Goal: Task Accomplishment & Management: Complete application form

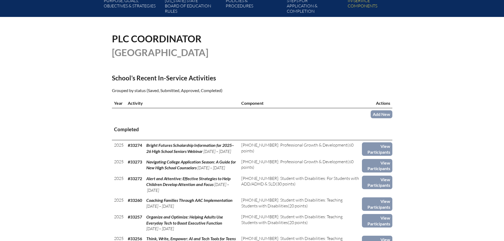
scroll to position [106, 0]
click at [382, 112] on link "Add New" at bounding box center [382, 114] width 22 height 8
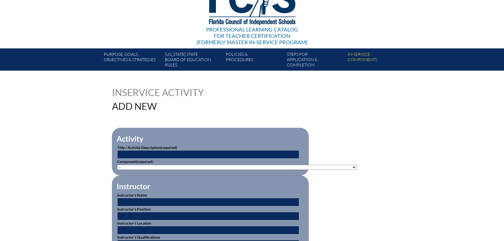
scroll to position [132, 0]
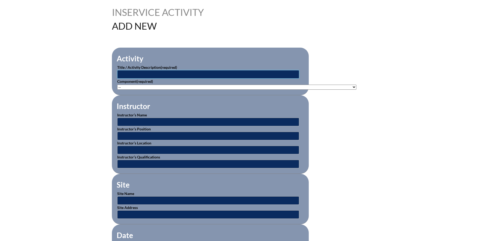
click at [211, 75] on input "text" at bounding box center [208, 74] width 182 height 8
type input "Next Gen Guidance: Counseling Gen Z and Gen Alpha"
click at [205, 86] on select"]"] "-- 1-000-001: Appropriate Art Activities 1-000-002: Concept and Art Process for…" at bounding box center [236, 87] width 239 height 5
select select"]"] "20506"
click at [117, 85] on select"]"] "-- 1-000-001: Appropriate Art Activities 1-000-002: Concept and Art Process for…" at bounding box center [236, 87] width 239 height 5
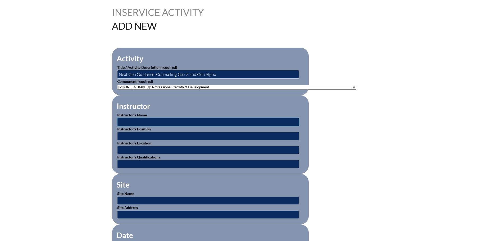
click at [187, 119] on input "text" at bounding box center [208, 122] width 182 height 8
type input "Lorraine Hastings"
click at [163, 136] on input "text" at bounding box center [208, 136] width 182 height 8
type input "Vice President"
type input "t"
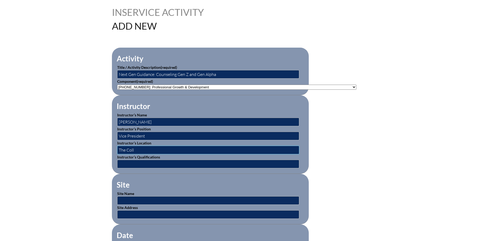
type input "The College Board"
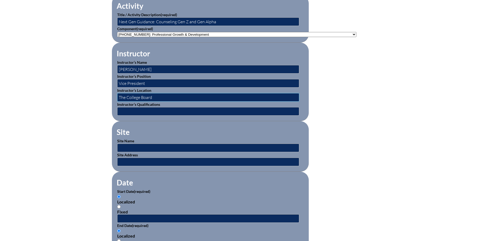
scroll to position [185, 0]
click at [148, 145] on input "text" at bounding box center [208, 147] width 182 height 8
type input "online"
click at [255, 182] on fieldset "Date Start Date (required) Localized Fixed End Date (required) Localized Fixed" at bounding box center [210, 217] width 197 height 91
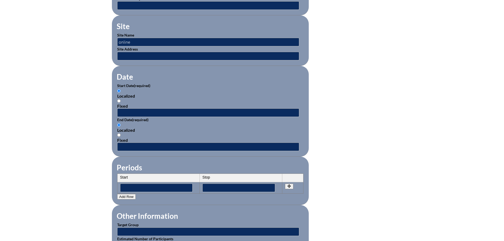
scroll to position [291, 0]
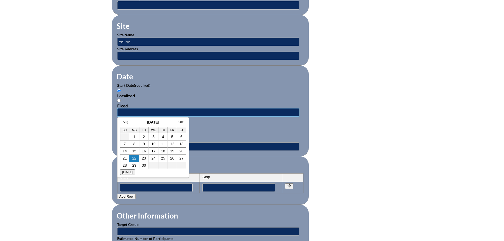
click at [139, 108] on input "text" at bounding box center [208, 112] width 182 height 8
click at [133, 157] on link "22" at bounding box center [134, 158] width 4 height 4
type input "2025-09-22 2:27 PM"
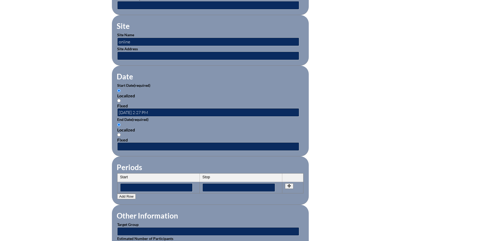
click at [142, 139] on div "Fixed" at bounding box center [210, 139] width 186 height 5
click at [121, 137] on input "Fixed" at bounding box center [118, 134] width 3 height 3
radio input "true"
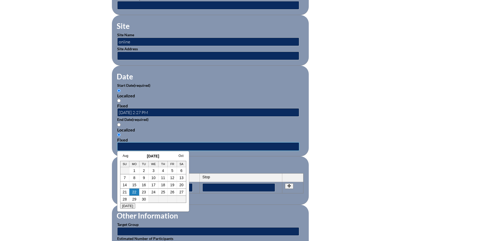
click at [133, 143] on input "text" at bounding box center [208, 146] width 182 height 8
click at [133, 192] on link "22" at bounding box center [134, 192] width 4 height 4
type input "2025-09-22 2:27 PM"
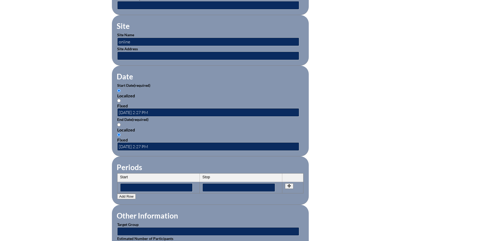
click at [195, 156] on fieldset "Periods Start Stop No rows created Add new row Start Stop Start Stop" at bounding box center [210, 180] width 197 height 48
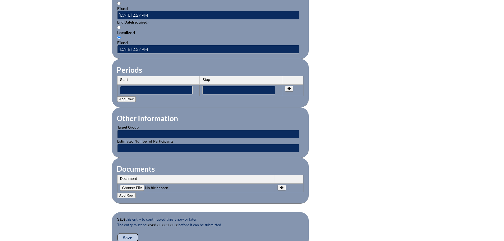
scroll to position [397, 0]
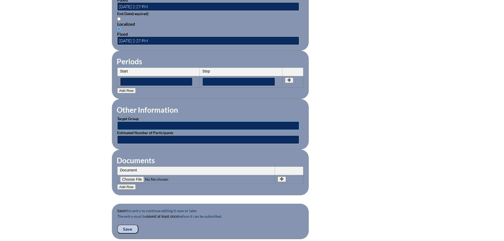
click at [136, 121] on input "text" at bounding box center [208, 125] width 182 height 8
type input "College Guidance Counselors"
click at [122, 177] on input"] "file" at bounding box center [156, 180] width 72 height 6
click at [133, 177] on input"] "file" at bounding box center [156, 180] width 72 height 6
type input"] "C:\fakepath\7d0276ee20eda6be8ef38033a9828fd02abb463b.pdf"
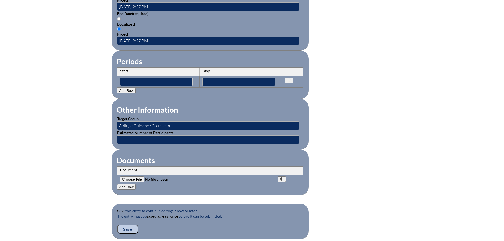
click at [124, 225] on input "Save" at bounding box center [127, 229] width 21 height 9
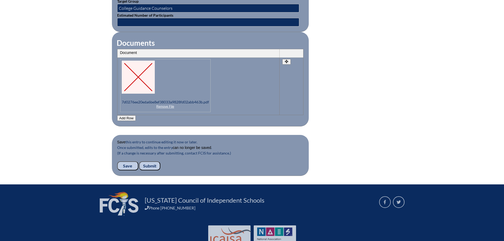
scroll to position [540, 0]
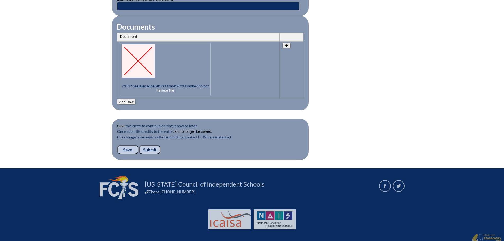
click at [153, 145] on input "Submit" at bounding box center [149, 149] width 21 height 9
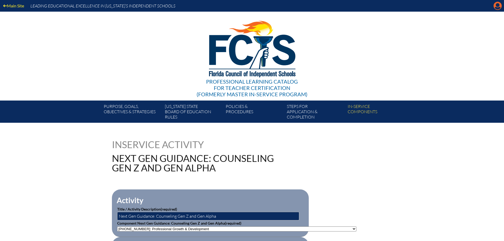
click at [496, 3] on icon at bounding box center [498, 6] width 8 height 8
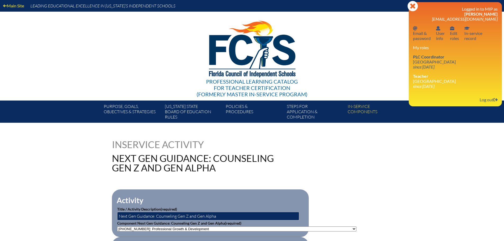
drag, startPoint x: 435, startPoint y: 60, endPoint x: 391, endPoint y: 42, distance: 47.5
click at [434, 60] on link "PLC Coordinator Canterbury School since 2021 Aug 2" at bounding box center [434, 61] width 47 height 17
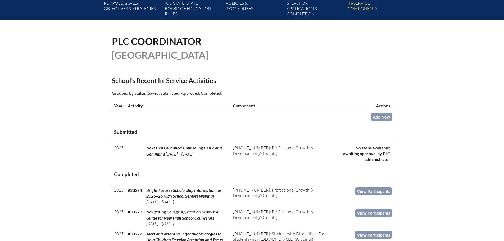
scroll to position [106, 0]
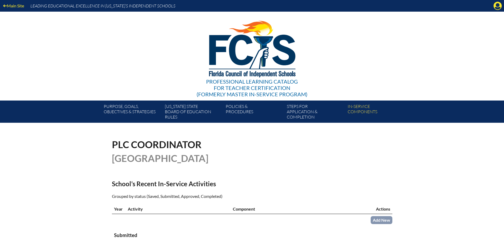
scroll to position [105, 0]
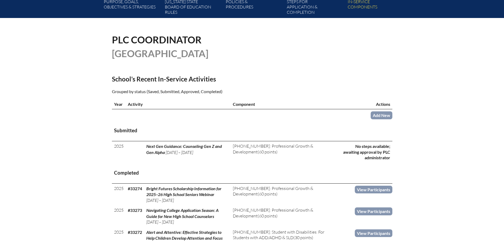
drag, startPoint x: 460, startPoint y: 122, endPoint x: 424, endPoint y: 109, distance: 37.8
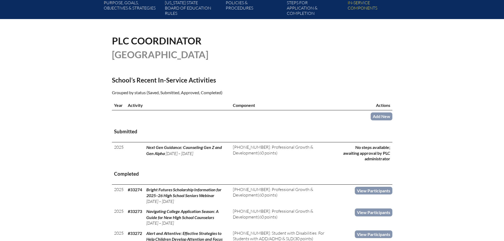
scroll to position [104, 0]
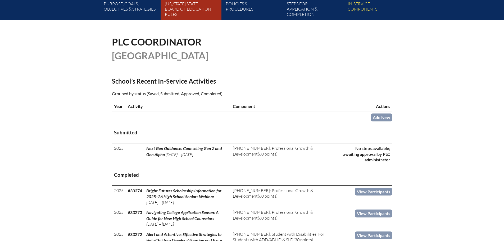
scroll to position [103, 0]
